Goal: Task Accomplishment & Management: Use online tool/utility

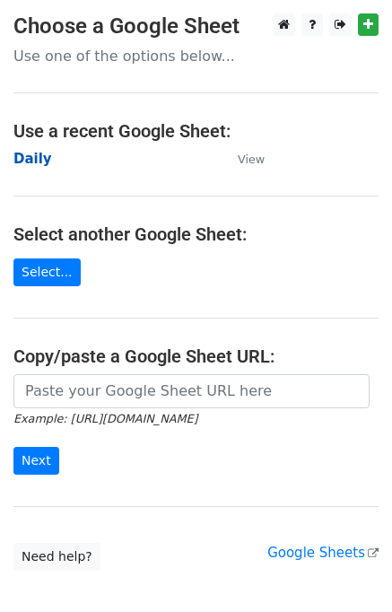
click at [29, 158] on strong "Daily" at bounding box center [32, 159] width 39 height 16
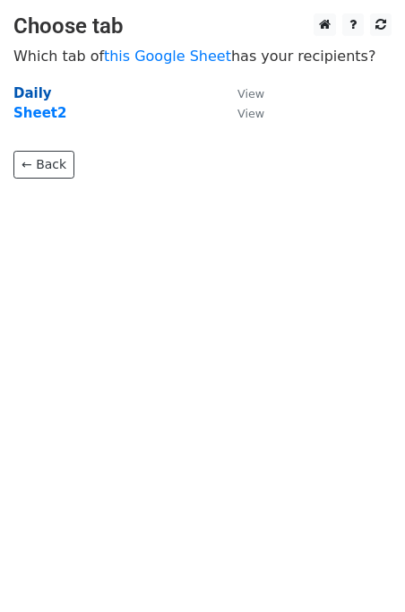
click at [35, 97] on strong "Daily" at bounding box center [32, 93] width 39 height 16
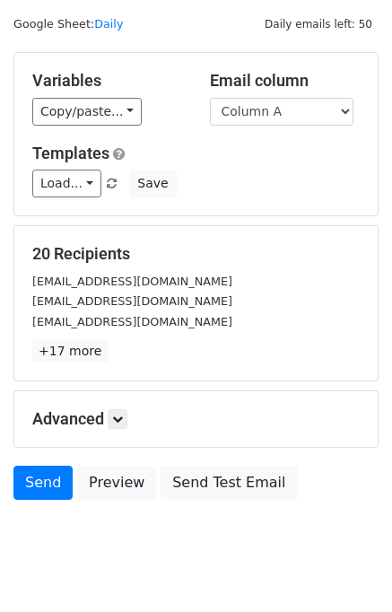
scroll to position [82, 0]
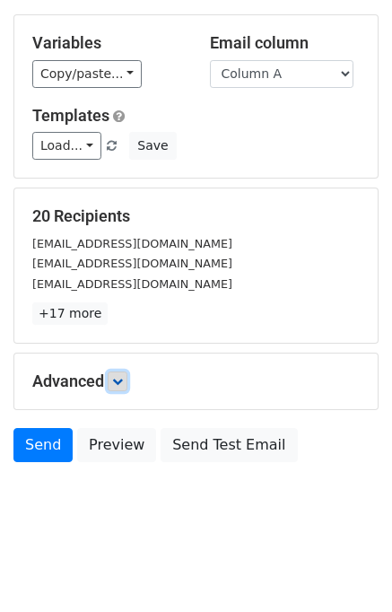
click at [119, 376] on icon at bounding box center [117, 381] width 11 height 11
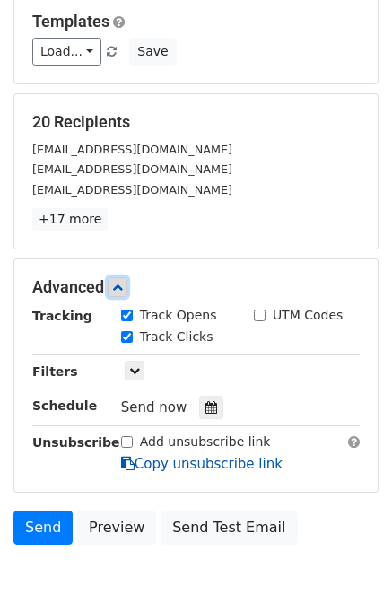
scroll to position [230, 0]
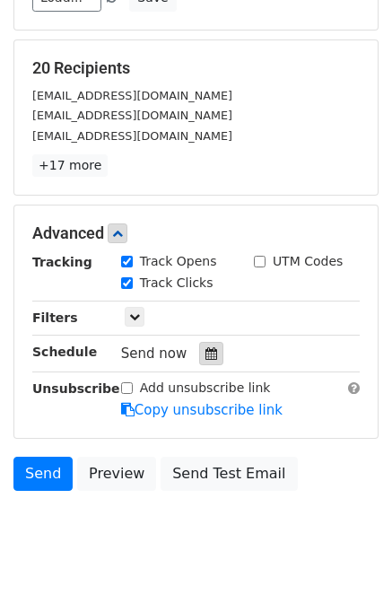
click at [207, 352] on div at bounding box center [211, 353] width 24 height 23
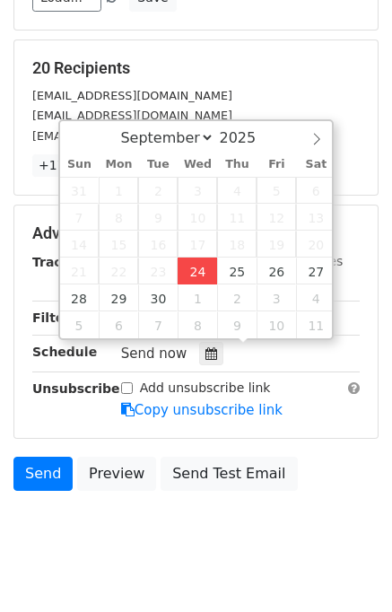
type input "2025-09-24 15:13"
type input "03"
type input "13"
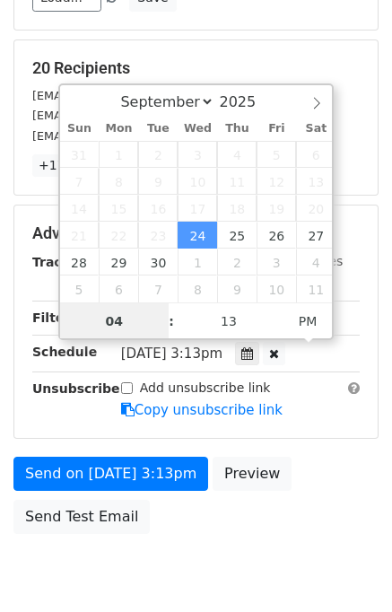
type input "04"
type input "2025-09-24 16:13"
click at [169, 328] on span ":" at bounding box center [171, 321] width 5 height 36
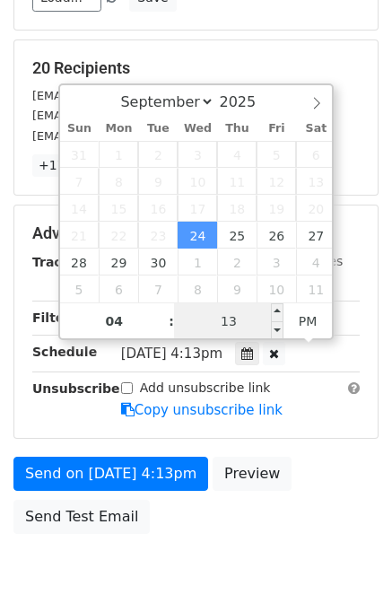
click at [190, 316] on input "13" at bounding box center [228, 321] width 109 height 36
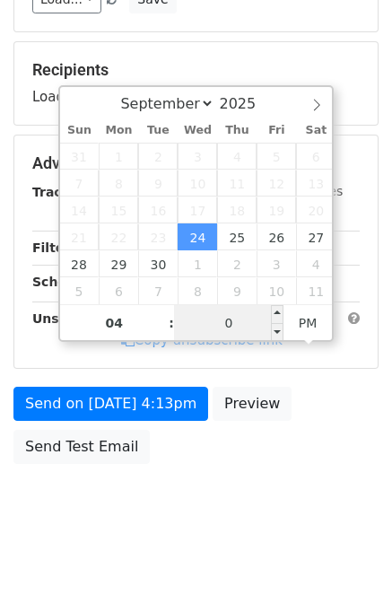
type input "00"
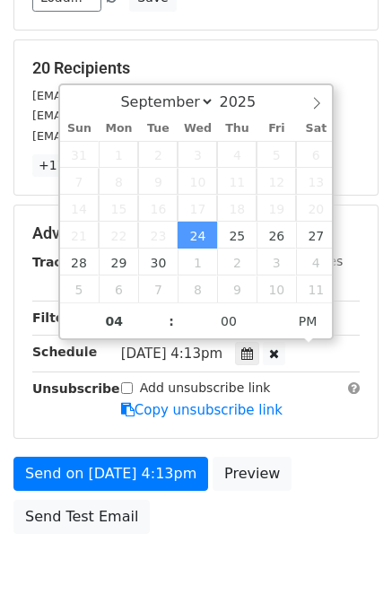
type input "2025-09-24 16:00"
click at [304, 492] on div "Send on Sep 24 at 4:13pm Preview Send Test Email" at bounding box center [196, 499] width 392 height 86
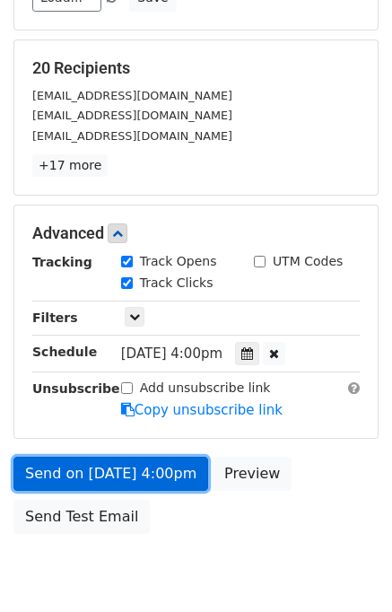
click at [152, 460] on link "Send on Sep 24 at 4:00pm" at bounding box center [110, 473] width 195 height 34
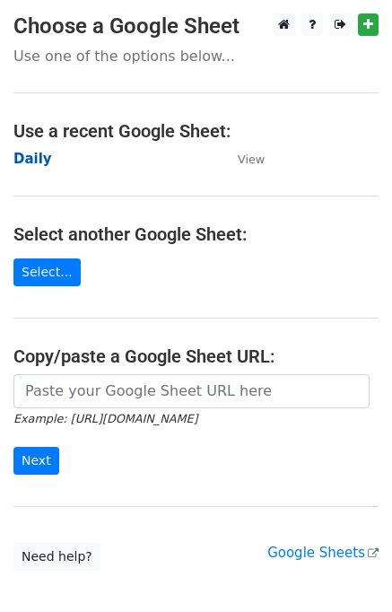
click at [38, 157] on strong "Daily" at bounding box center [32, 159] width 39 height 16
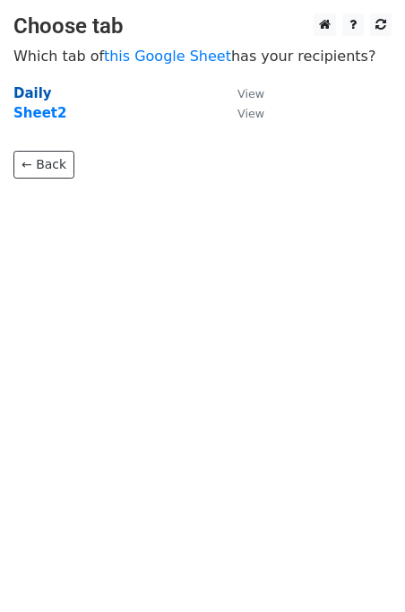
click at [30, 94] on strong "Daily" at bounding box center [32, 93] width 39 height 16
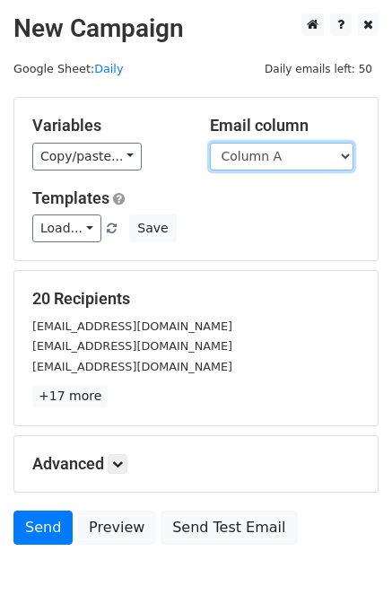
drag, startPoint x: 240, startPoint y: 158, endPoint x: 249, endPoint y: 166, distance: 12.1
click at [240, 158] on select "Column A Column B Column C Column D Column E Column F Column G Column H" at bounding box center [281, 157] width 143 height 28
select select "Column B"
click at [210, 143] on select "Column A Column B Column C Column D Column E Column F Column G Column H" at bounding box center [281, 157] width 143 height 28
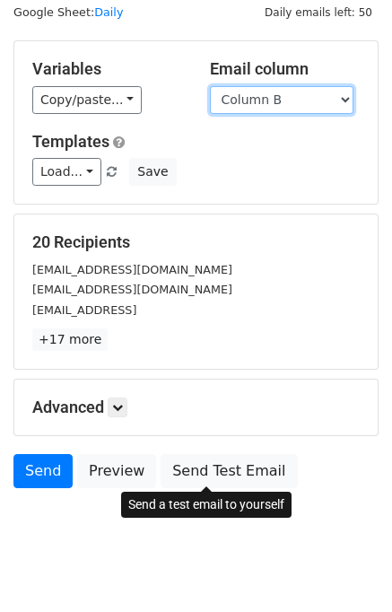
scroll to position [82, 0]
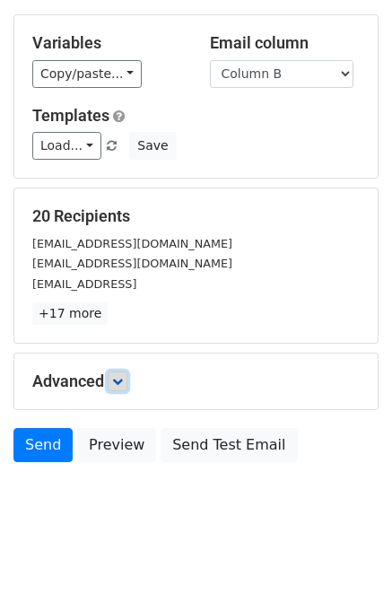
click at [121, 376] on icon at bounding box center [117, 381] width 11 height 11
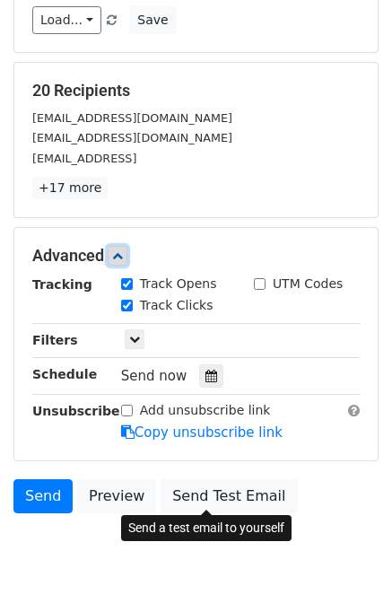
scroll to position [258, 0]
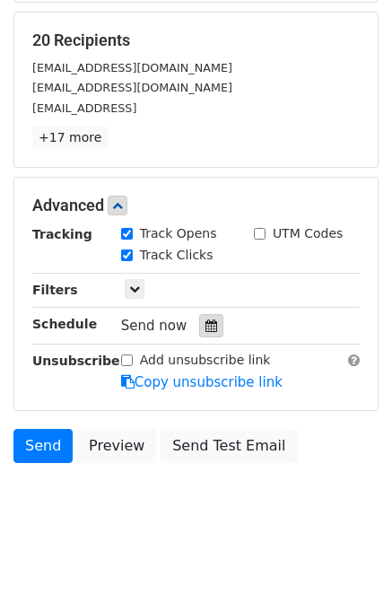
click at [205, 324] on icon at bounding box center [211, 325] width 12 height 13
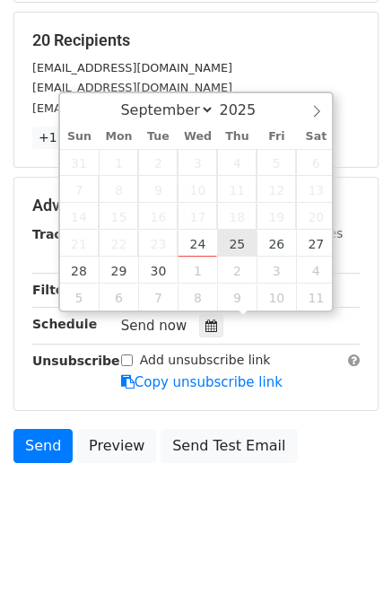
type input "2025-09-25 12:00"
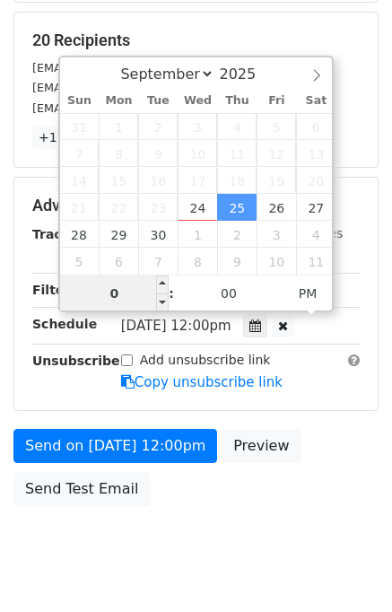
type input "05"
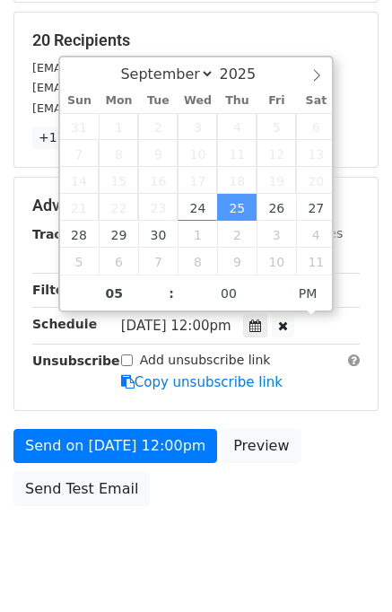
type input "2025-09-25 17:00"
click at [326, 461] on div "Send on Sep 25 at 12:00pm Preview Send Test Email" at bounding box center [196, 472] width 392 height 86
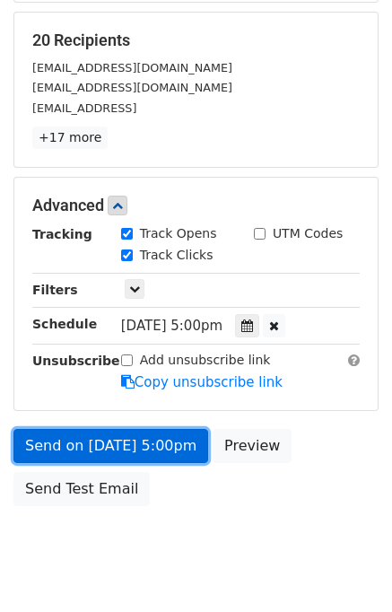
click at [143, 434] on link "Send on Sep 25 at 5:00pm" at bounding box center [110, 446] width 195 height 34
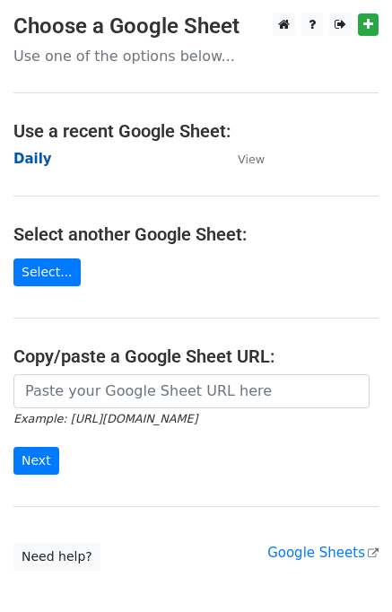
click at [39, 164] on strong "Daily" at bounding box center [32, 159] width 39 height 16
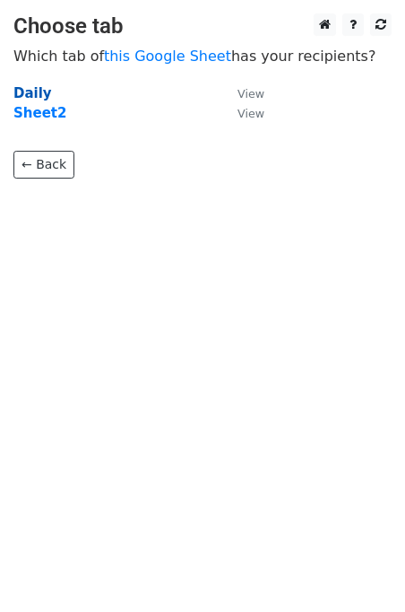
click at [30, 94] on strong "Daily" at bounding box center [32, 93] width 39 height 16
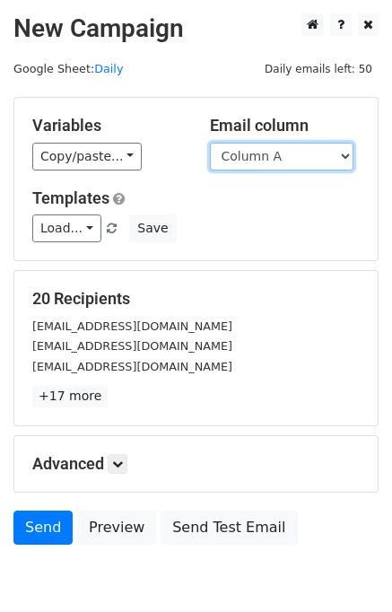
click at [308, 159] on select "Column A Column B Column C Column D Column E Column F Column G Column H" at bounding box center [281, 157] width 143 height 28
select select "Column C"
click at [210, 143] on select "Column A Column B Column C Column D Column E Column F Column G Column H" at bounding box center [281, 157] width 143 height 28
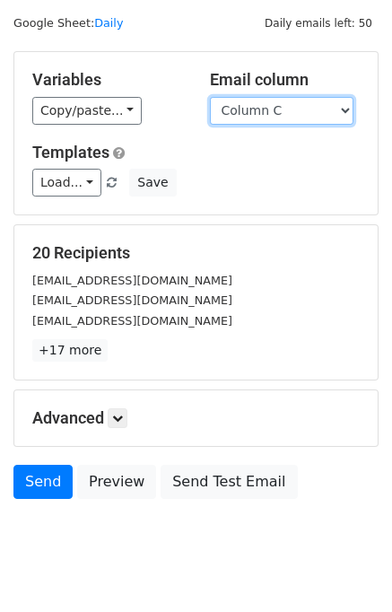
scroll to position [82, 0]
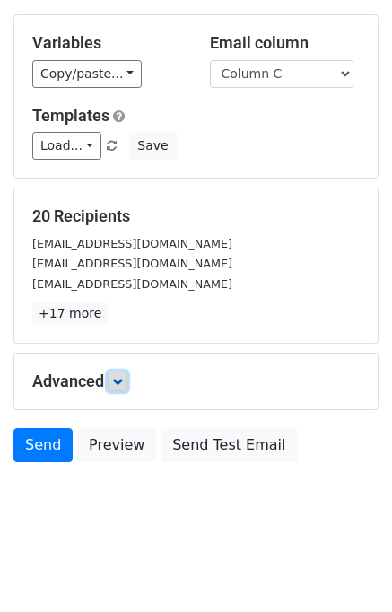
click at [126, 373] on link at bounding box center [118, 381] width 20 height 20
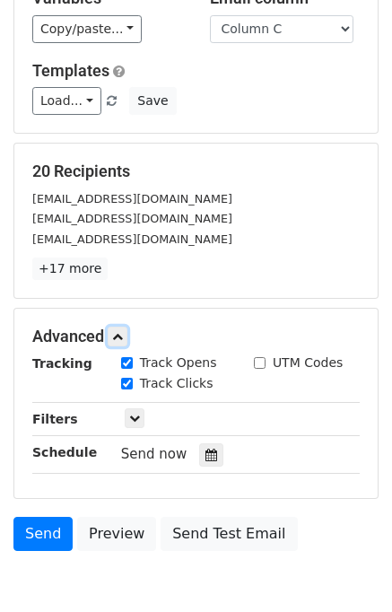
scroll to position [206, 0]
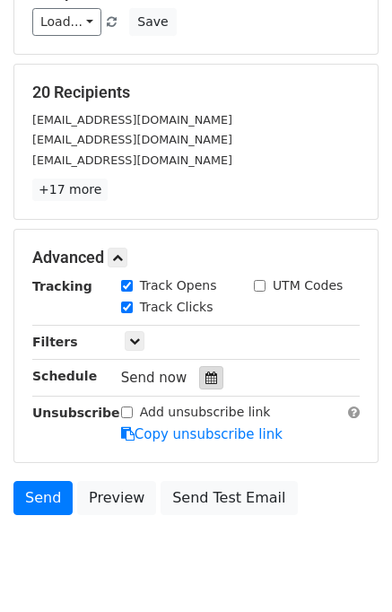
click at [205, 371] on icon at bounding box center [211, 377] width 12 height 13
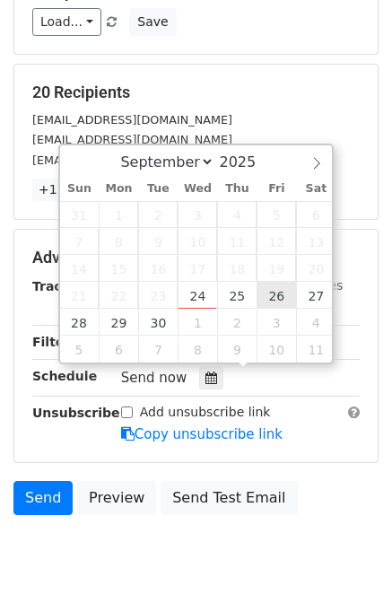
type input "[DATE] 12:00"
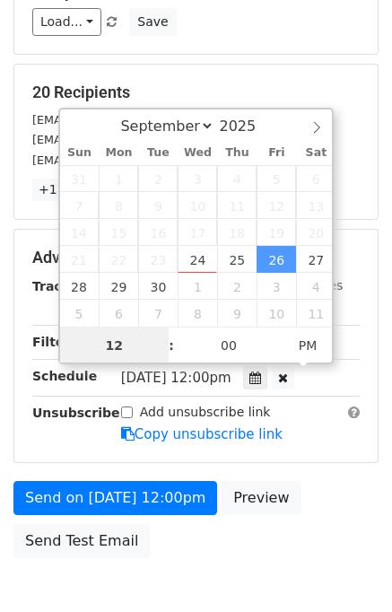
scroll to position [0, 0]
type input "06"
type input "[DATE] 18:00"
click at [334, 481] on div "Send on [DATE] 12:00pm Preview Send Test Email" at bounding box center [196, 524] width 392 height 86
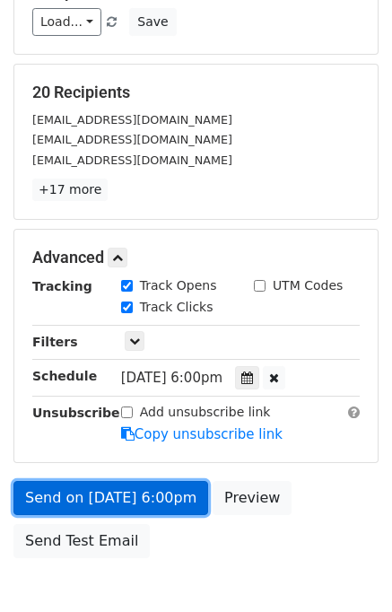
click at [151, 489] on link "Send on [DATE] 6:00pm" at bounding box center [110, 498] width 195 height 34
